Goal: Information Seeking & Learning: Learn about a topic

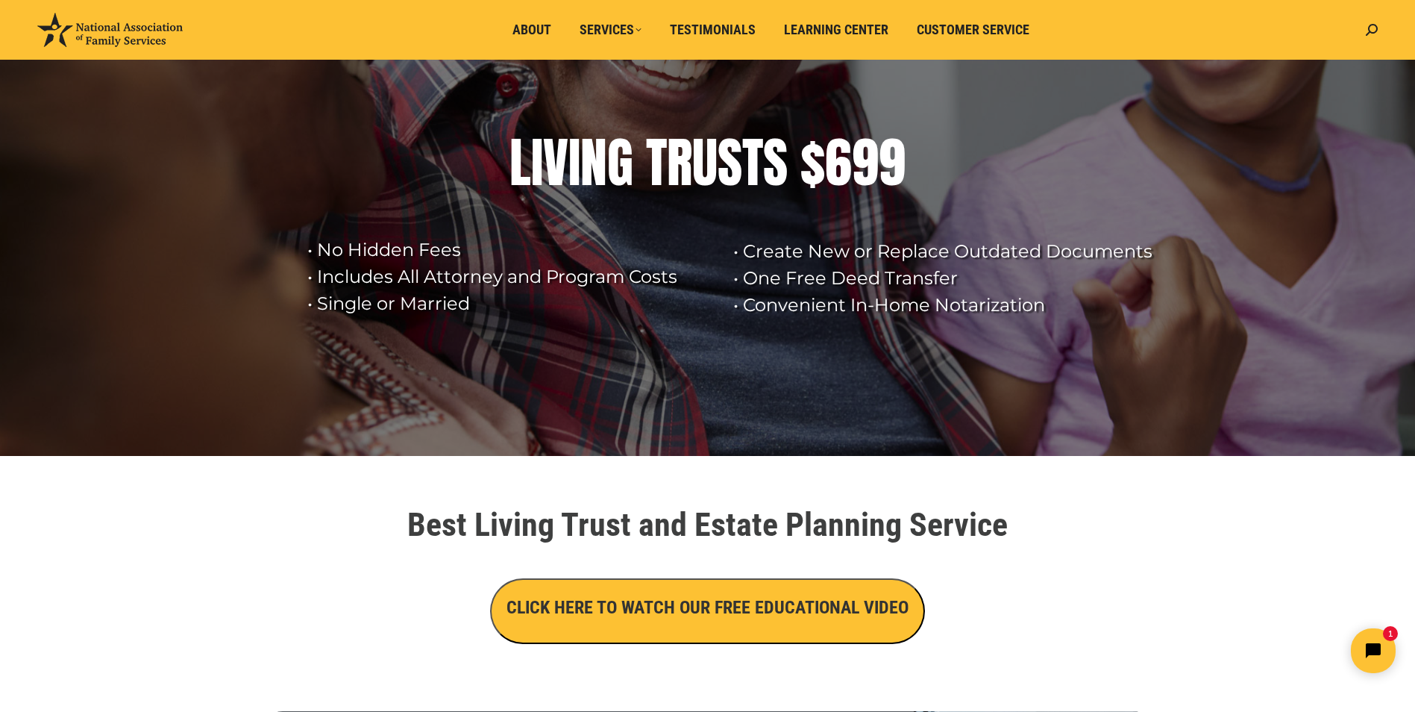
scroll to position [75, 0]
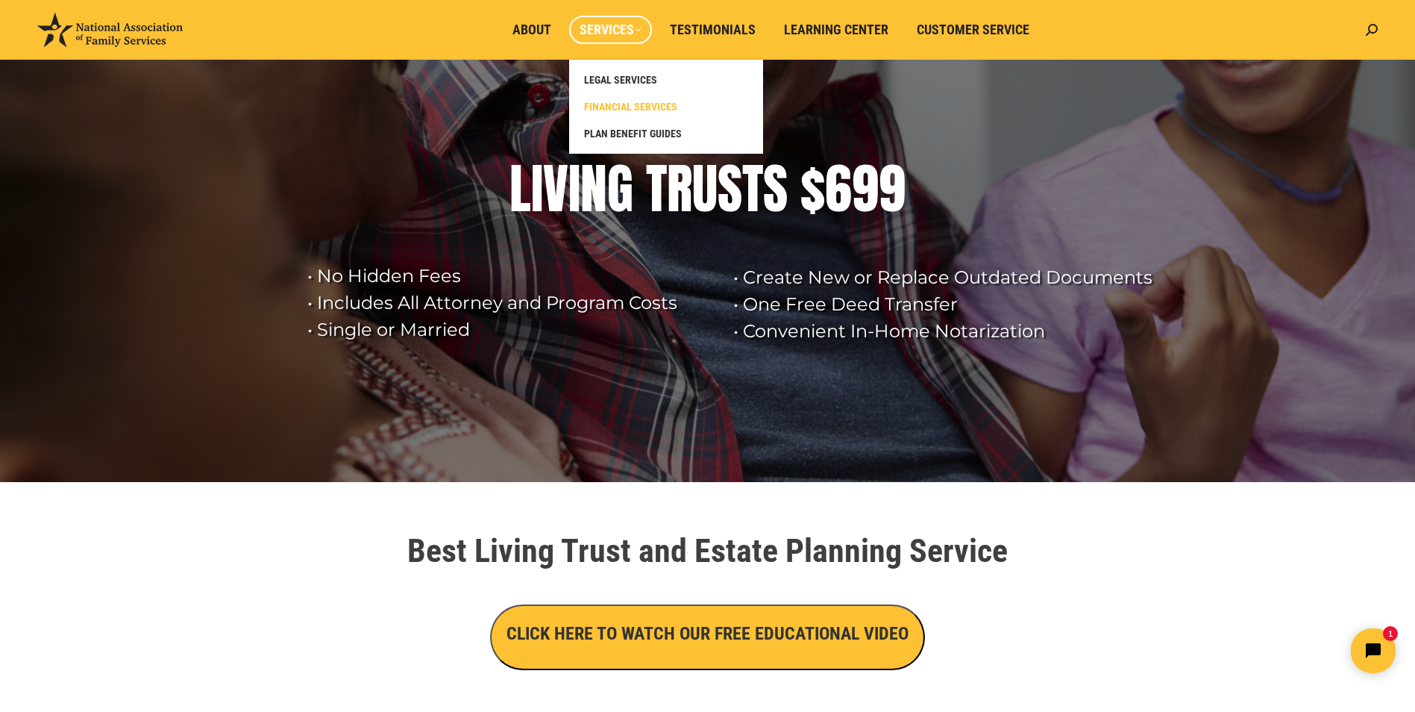
click at [623, 106] on span "FINANCIAL SERVICES" at bounding box center [630, 106] width 93 height 13
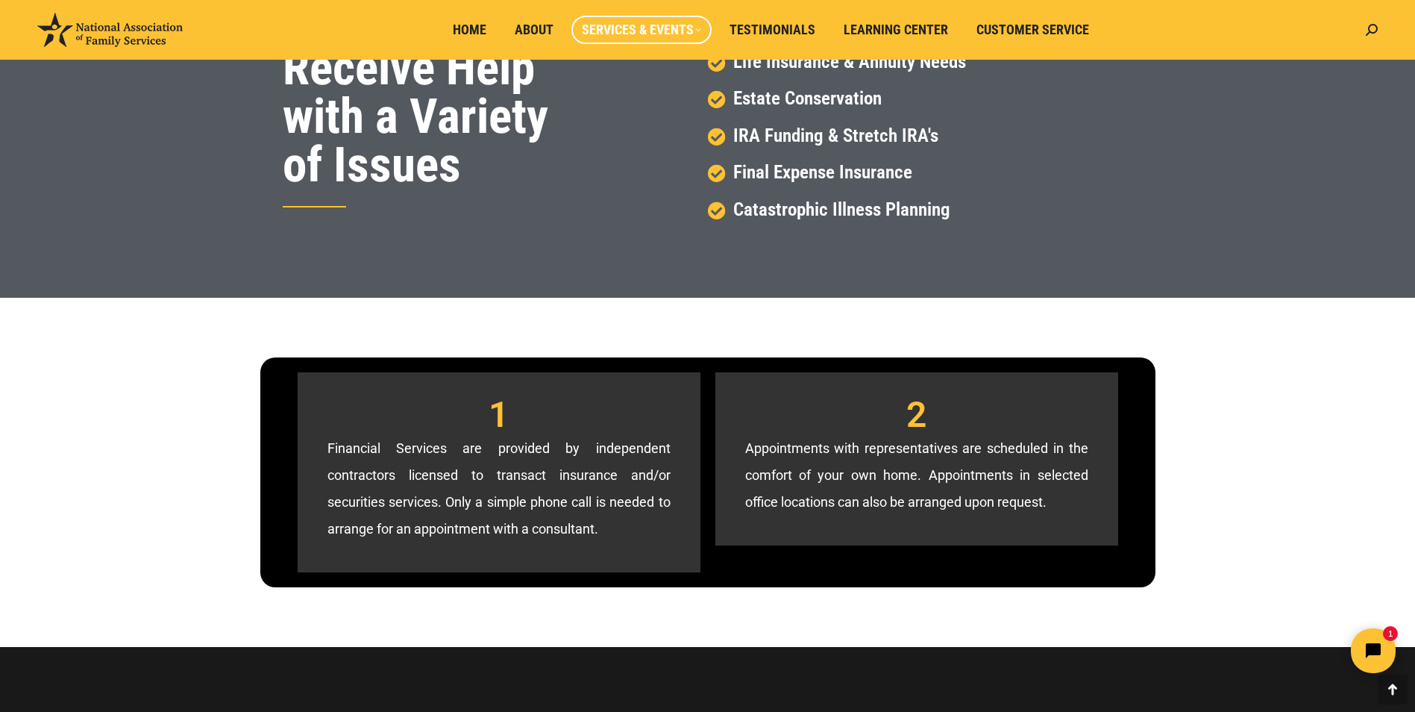
scroll to position [448, 0]
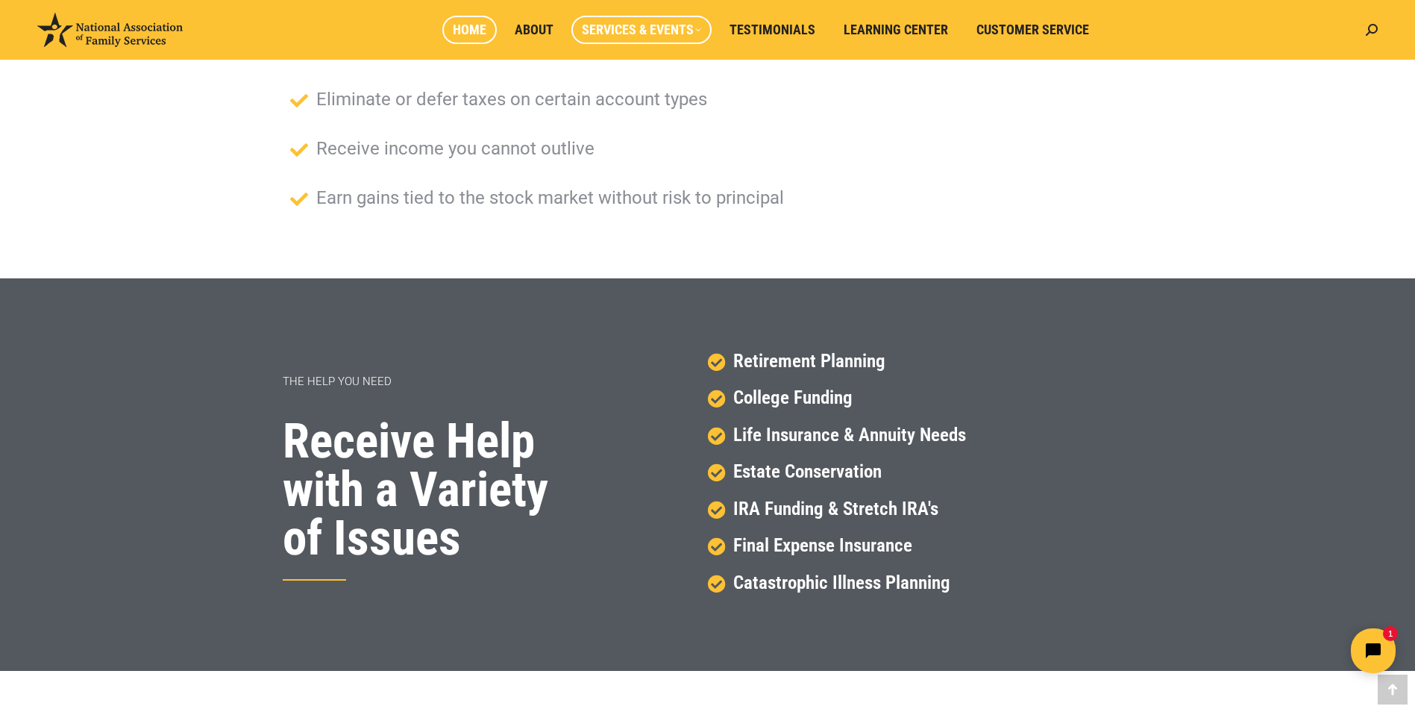
click at [468, 30] on span "Home" at bounding box center [470, 30] width 34 height 16
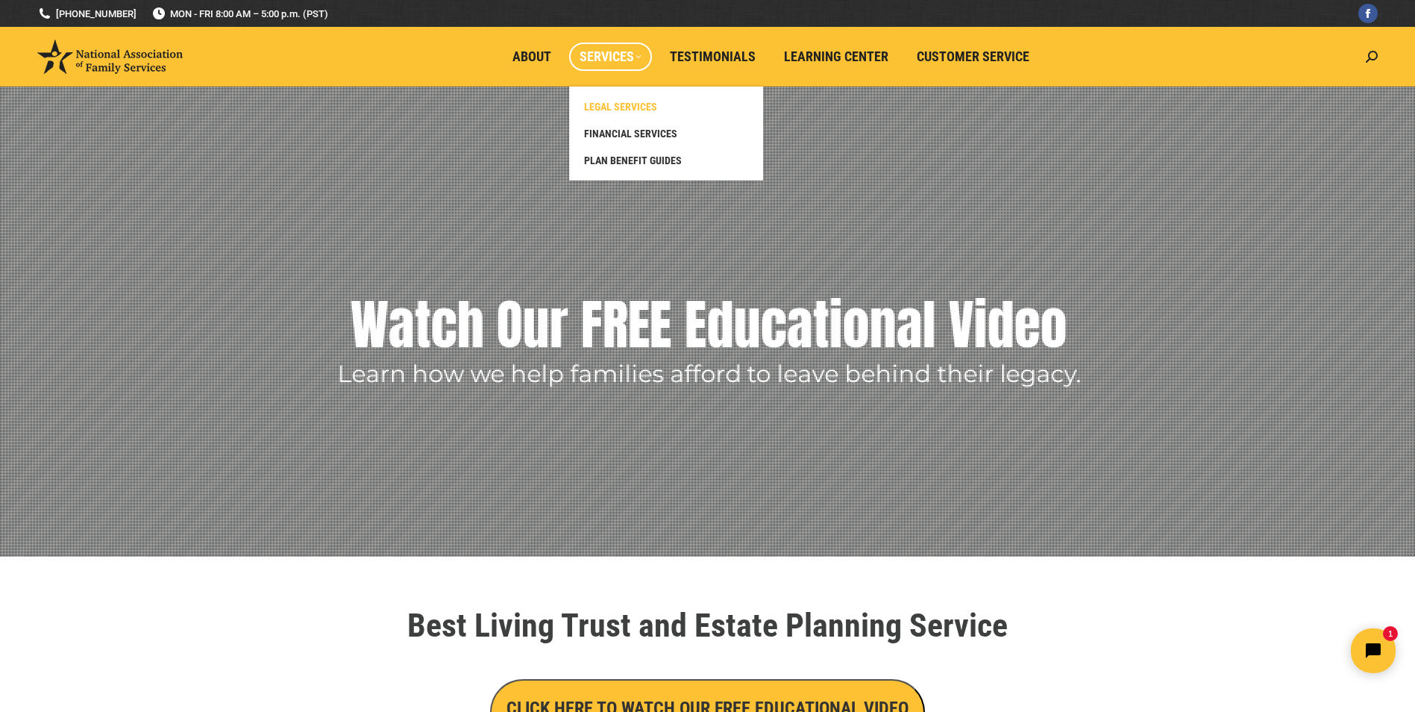
click at [627, 104] on span "LEGAL SERVICES" at bounding box center [620, 106] width 73 height 13
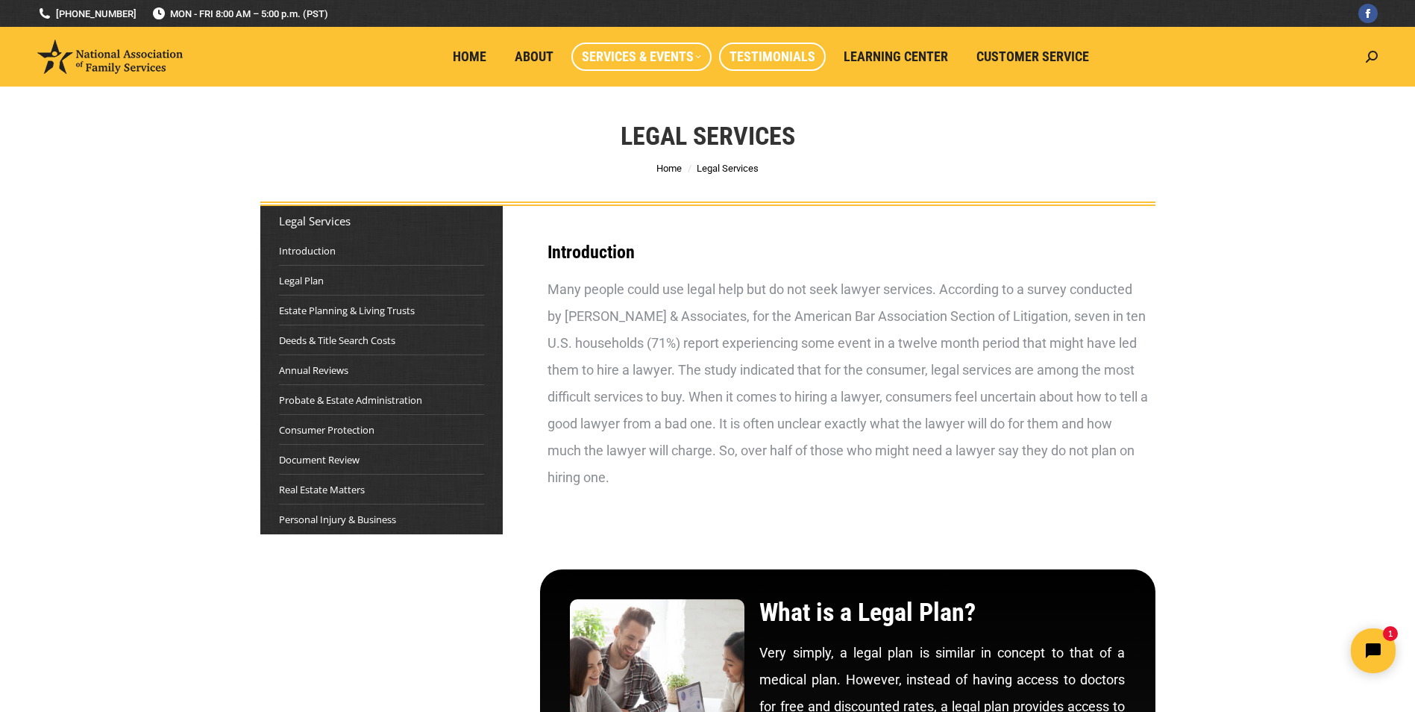
click at [728, 46] on link "Testimonials" at bounding box center [772, 57] width 107 height 28
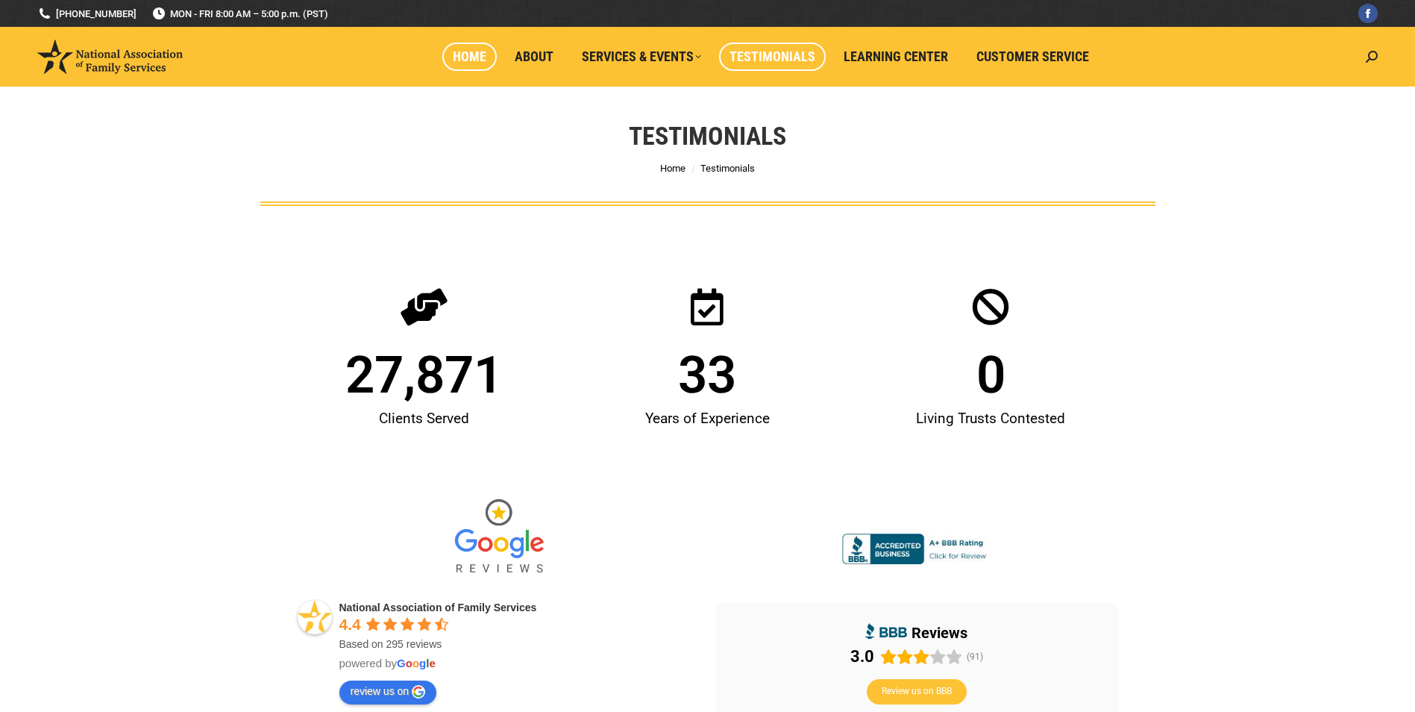
click at [474, 51] on span "Home" at bounding box center [470, 56] width 34 height 16
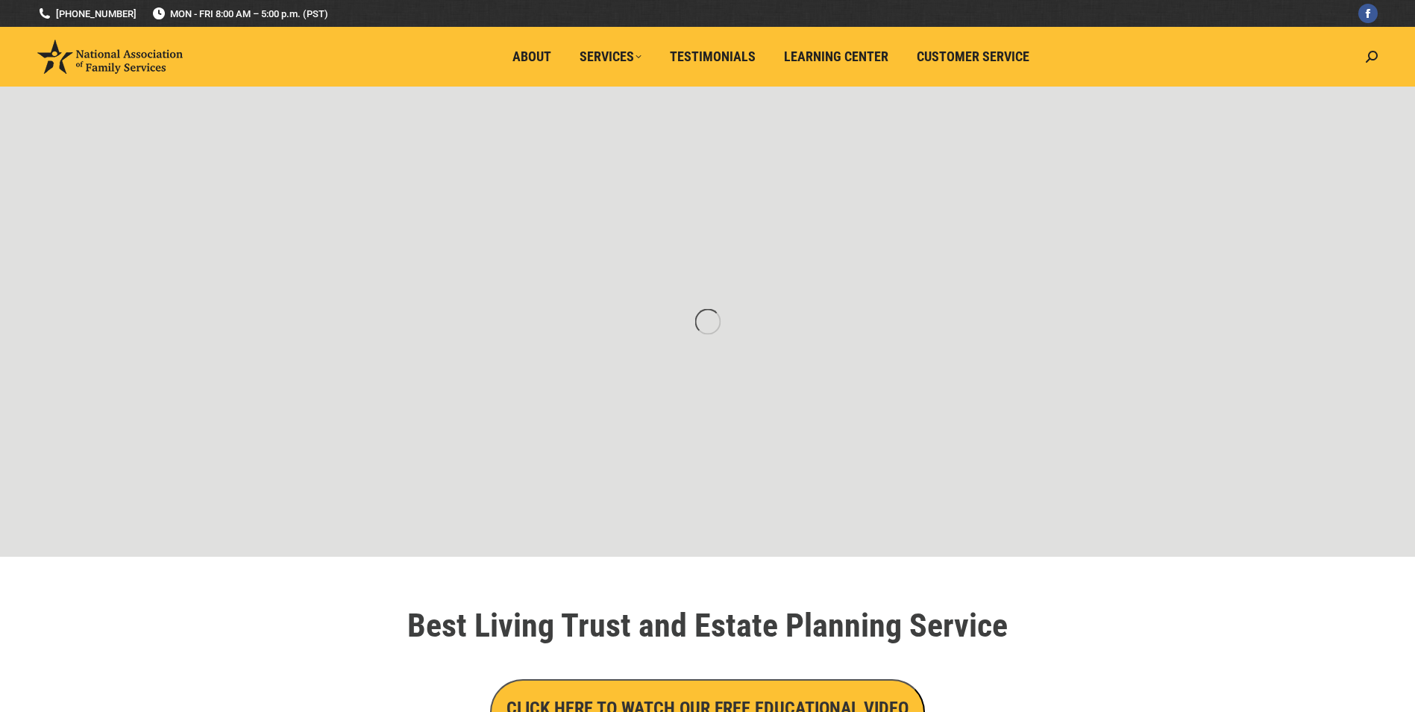
click at [897, 53] on li "Learning Center" at bounding box center [839, 57] width 133 height 60
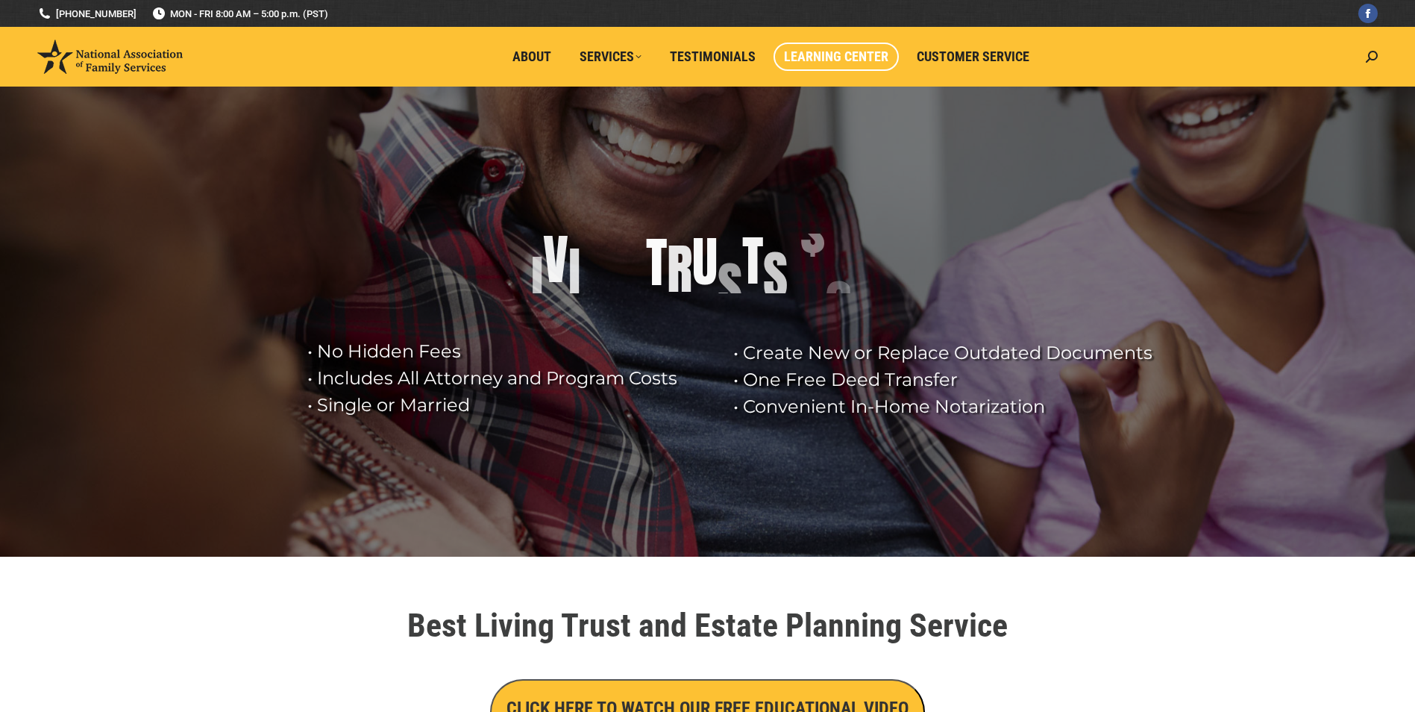
click at [849, 54] on span "Learning Center" at bounding box center [836, 56] width 104 height 16
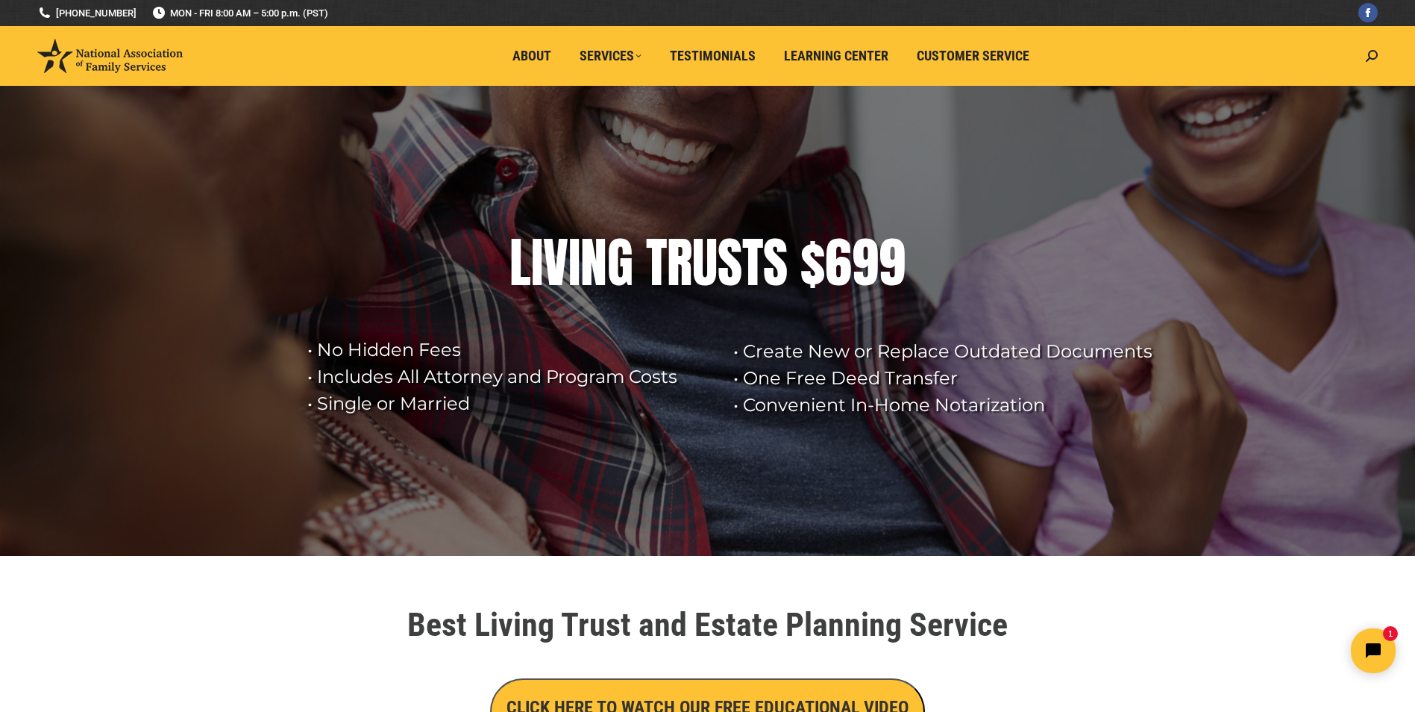
scroll to position [100, 0]
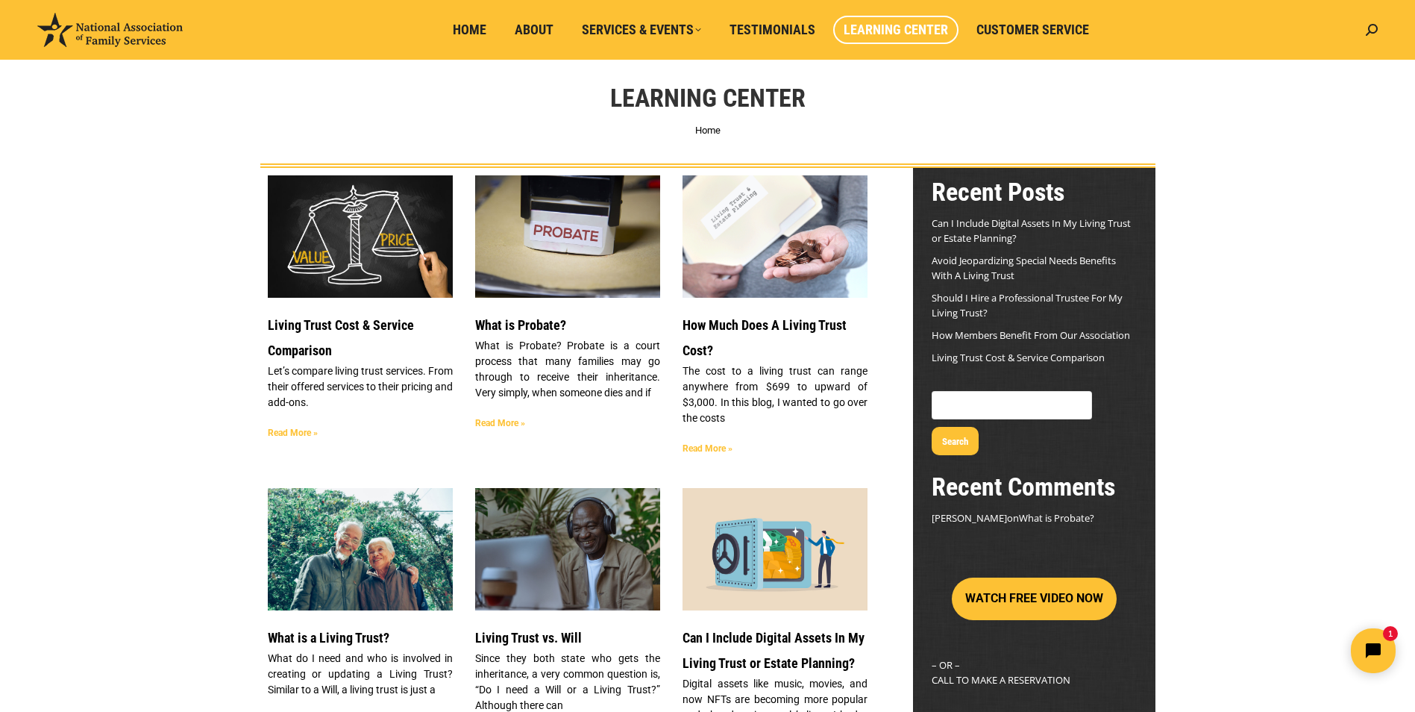
scroll to position [75, 0]
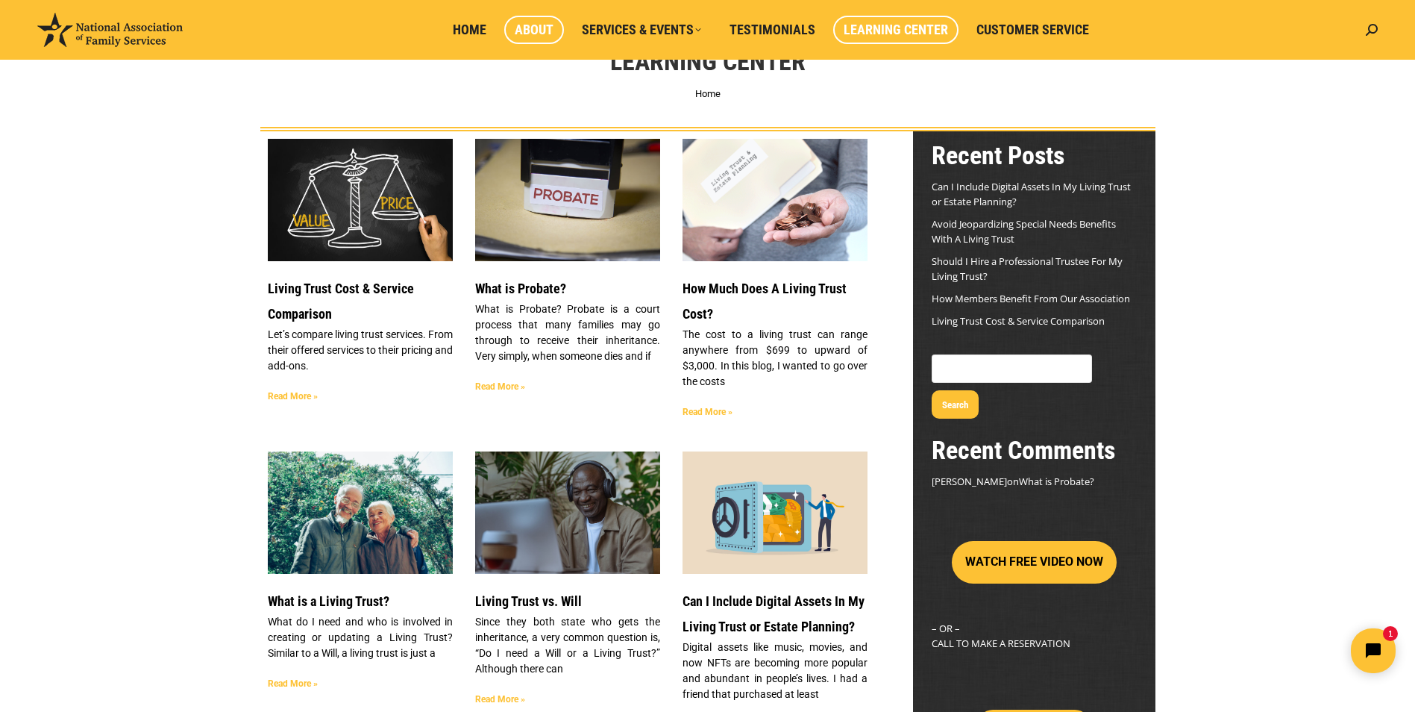
click at [527, 31] on span "About" at bounding box center [534, 30] width 39 height 16
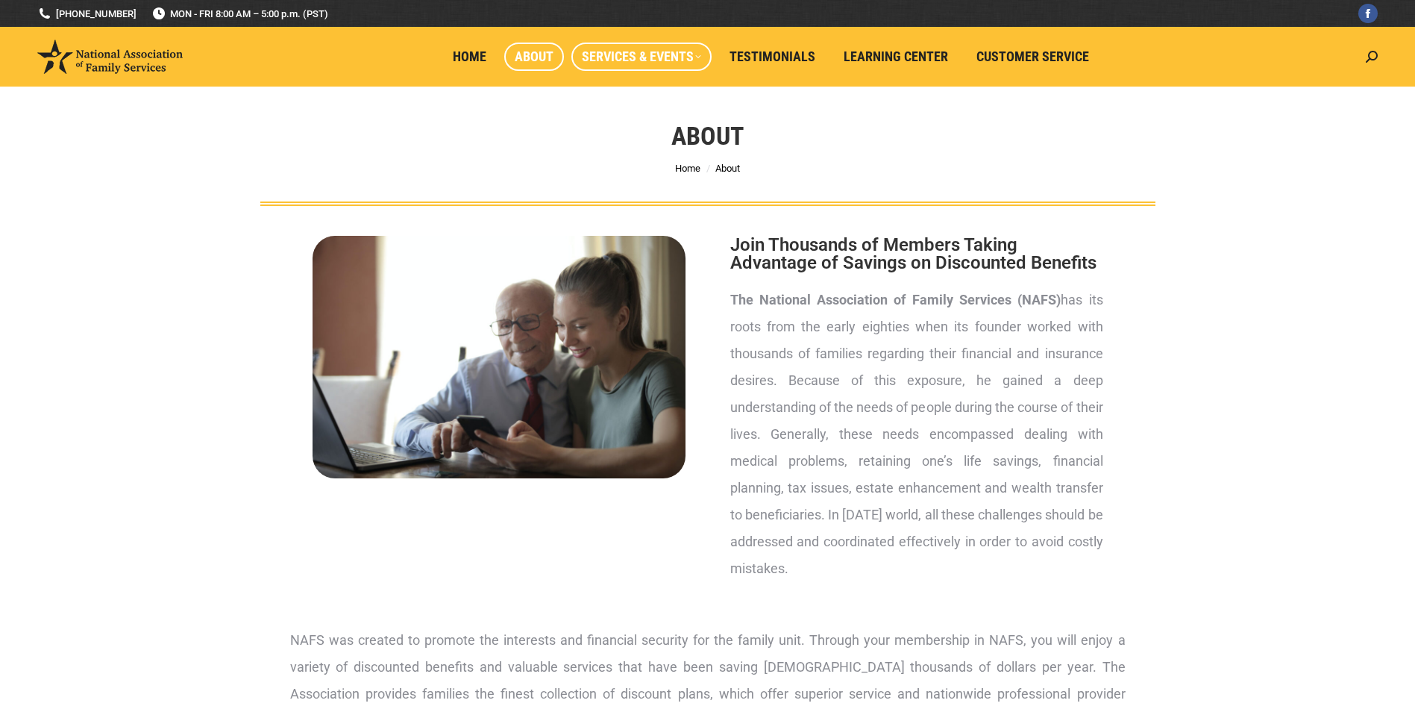
click at [619, 49] on span "Services & Events" at bounding box center [641, 56] width 119 height 16
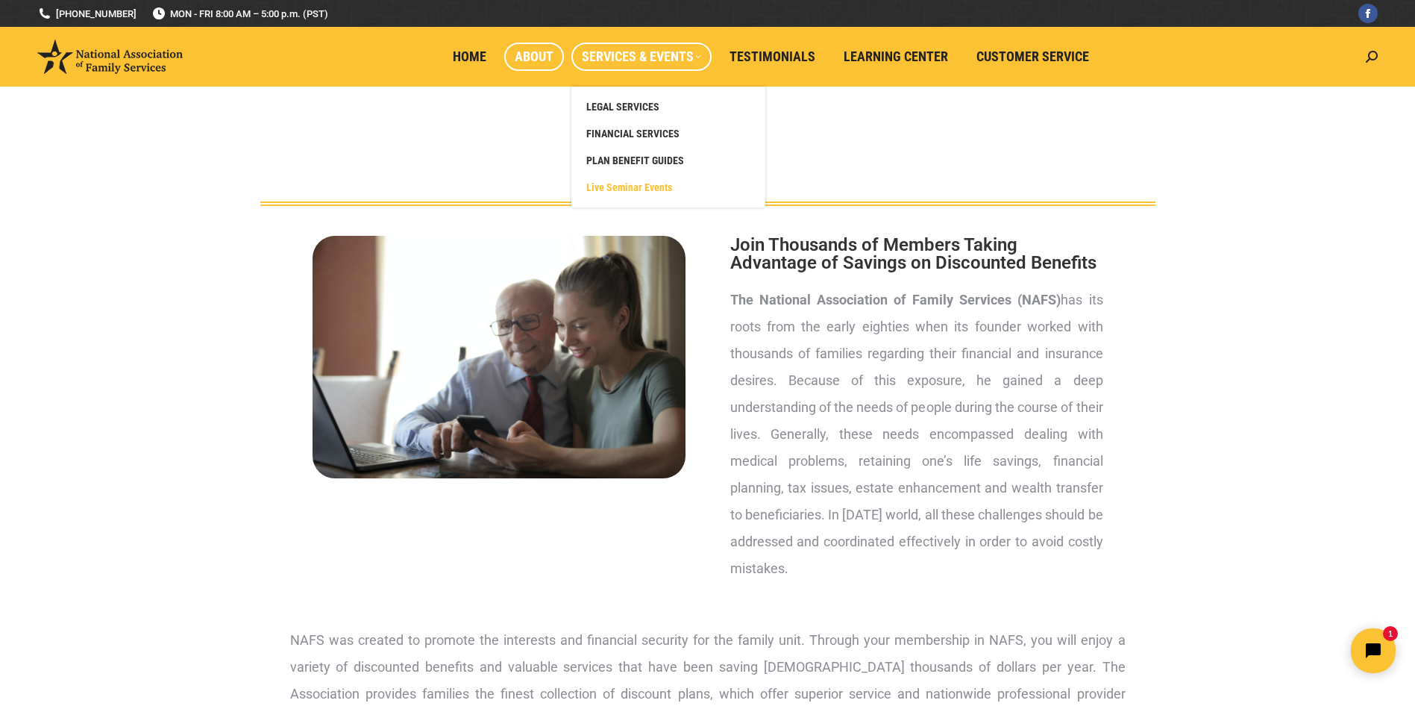
click at [640, 186] on span "Live Seminar Events" at bounding box center [629, 186] width 86 height 13
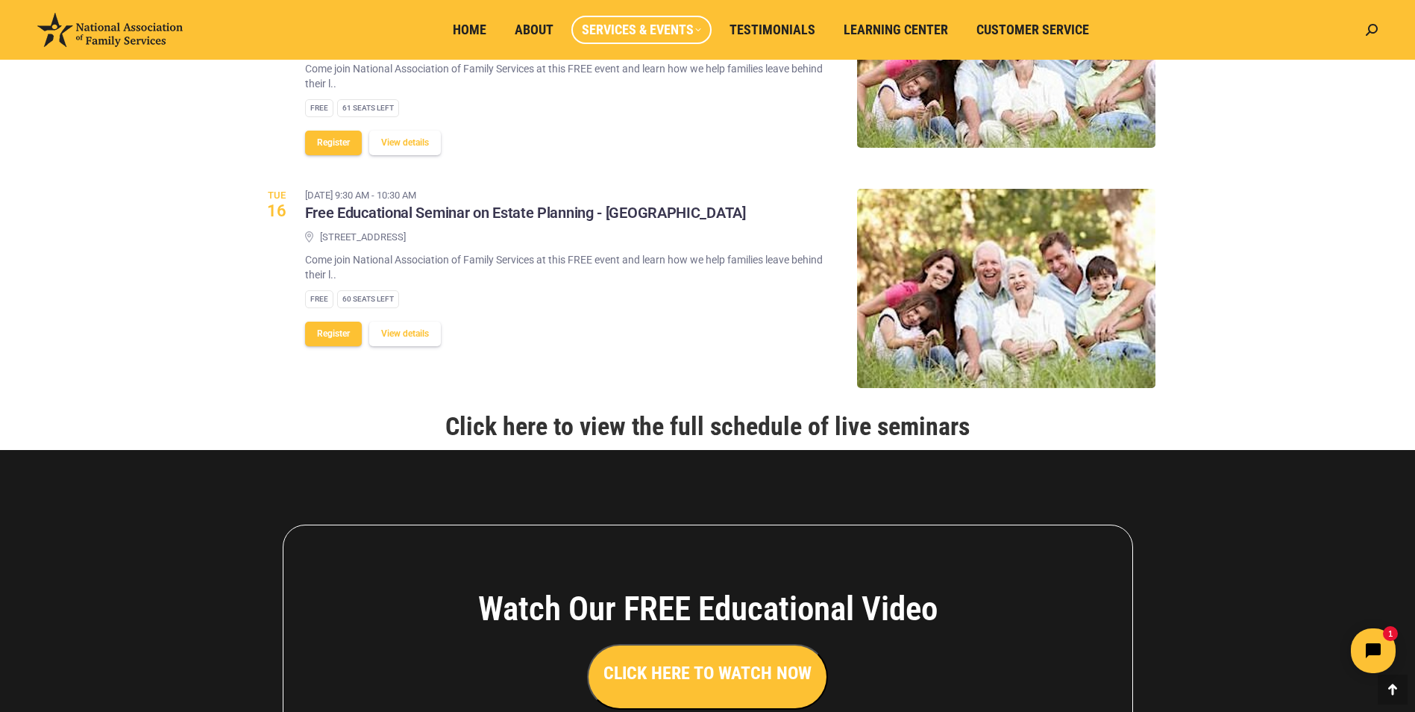
scroll to position [1790, 0]
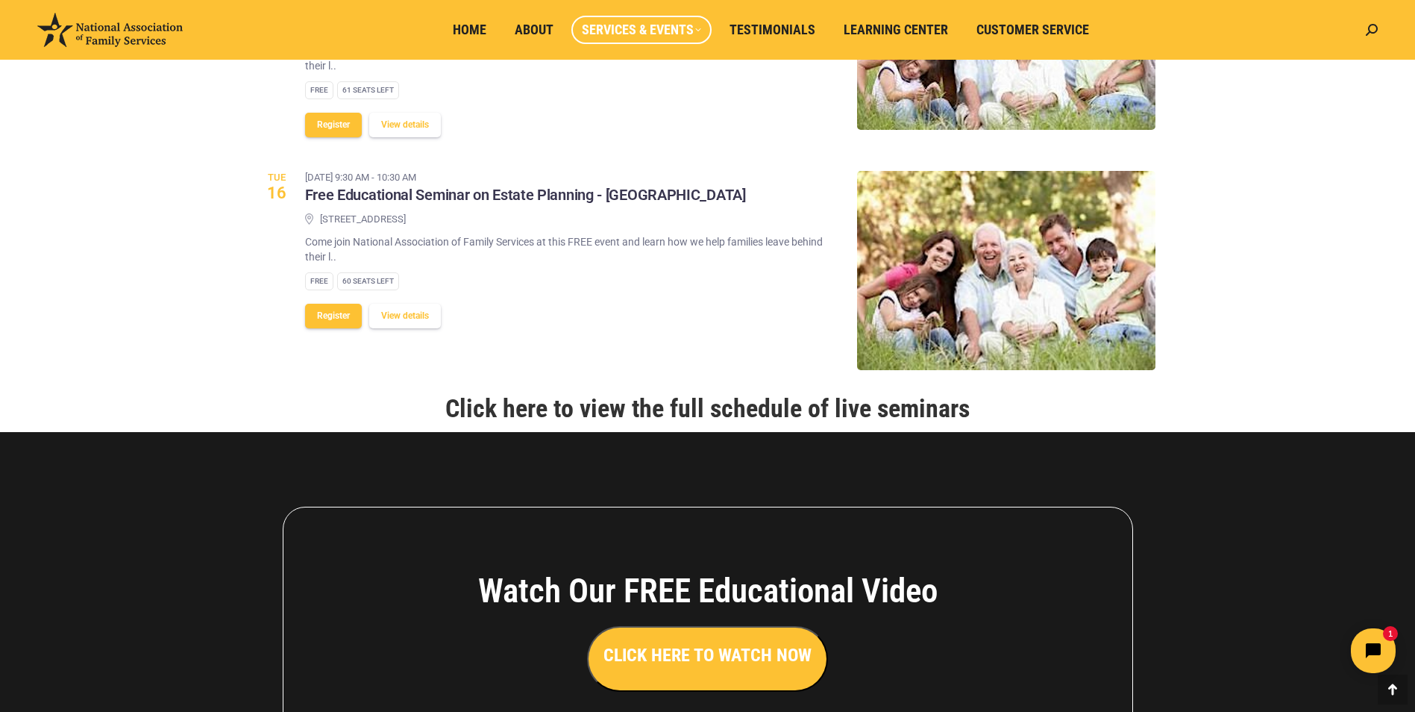
click at [575, 407] on link "Click here to view the full schedule of live seminars" at bounding box center [707, 408] width 524 height 30
